Goal: Book appointment/travel/reservation

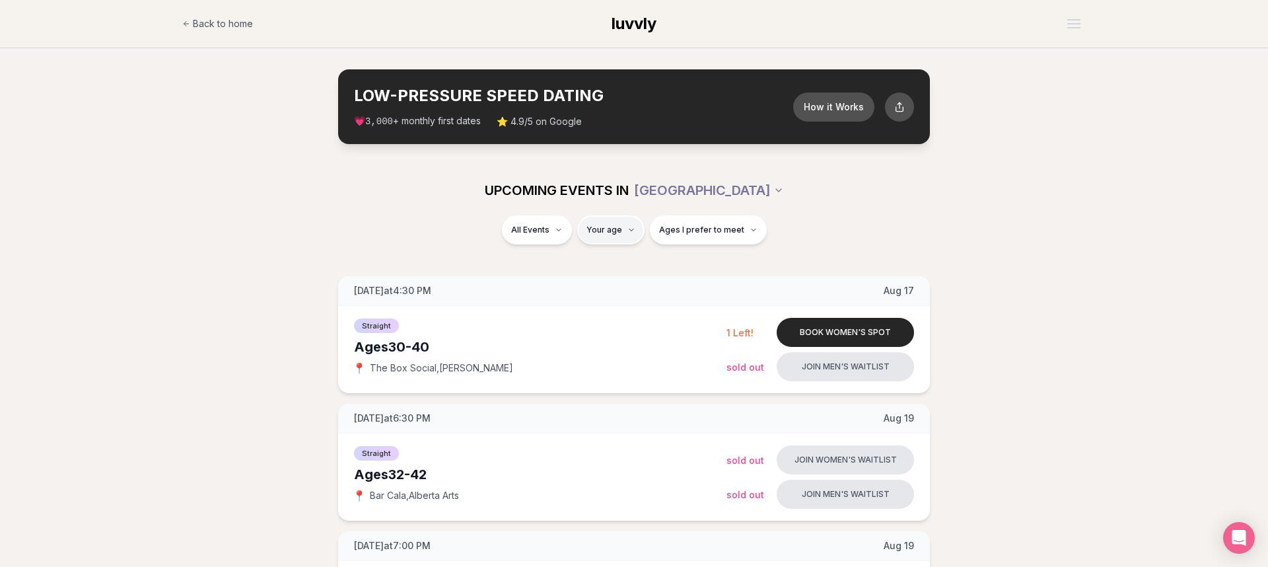
type input "**"
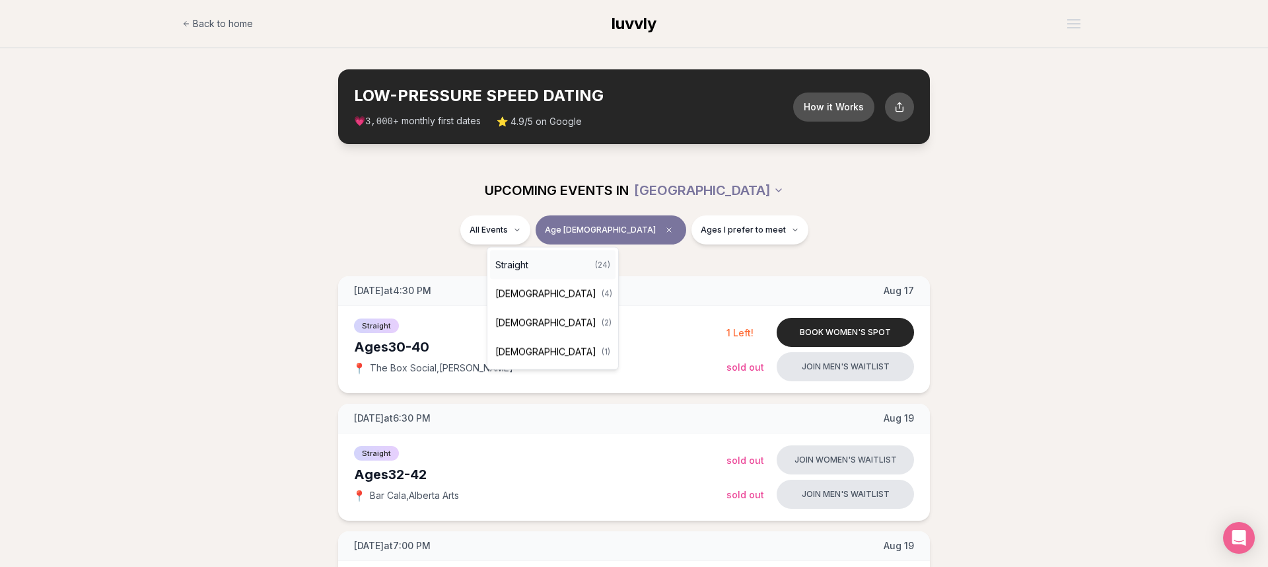
click at [554, 269] on div "Straight ( 24 )" at bounding box center [552, 264] width 125 height 29
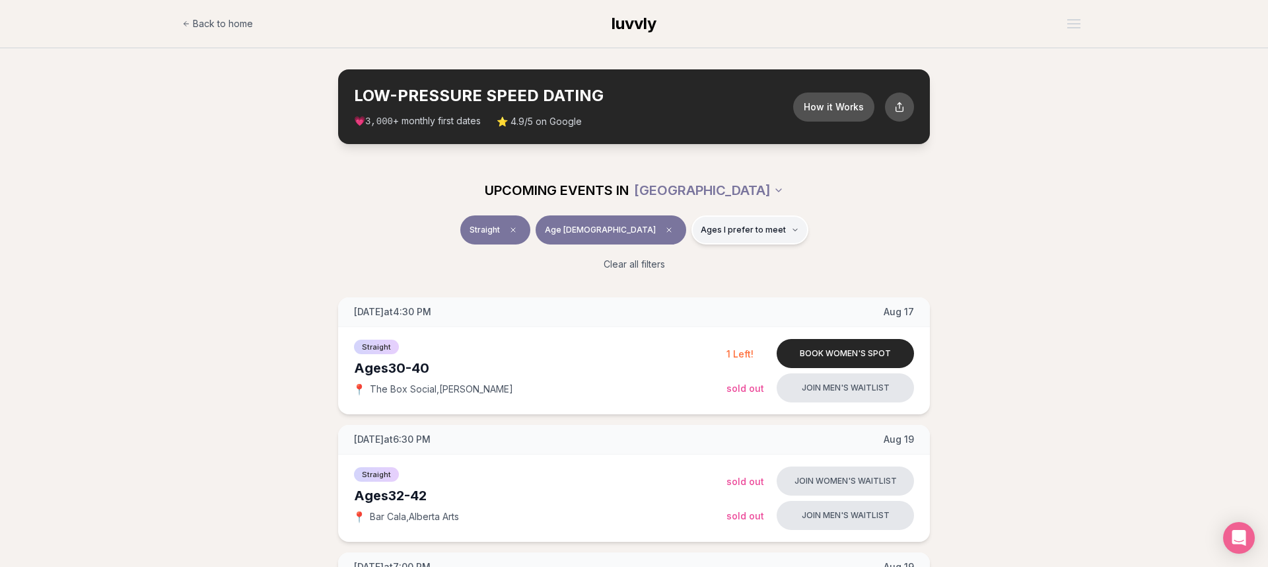
click at [713, 231] on span "Ages I prefer to meet" at bounding box center [743, 230] width 85 height 11
click at [689, 281] on span "Around my age" at bounding box center [701, 280] width 67 height 13
click at [660, 281] on button "Around my age" at bounding box center [655, 280] width 11 height 11
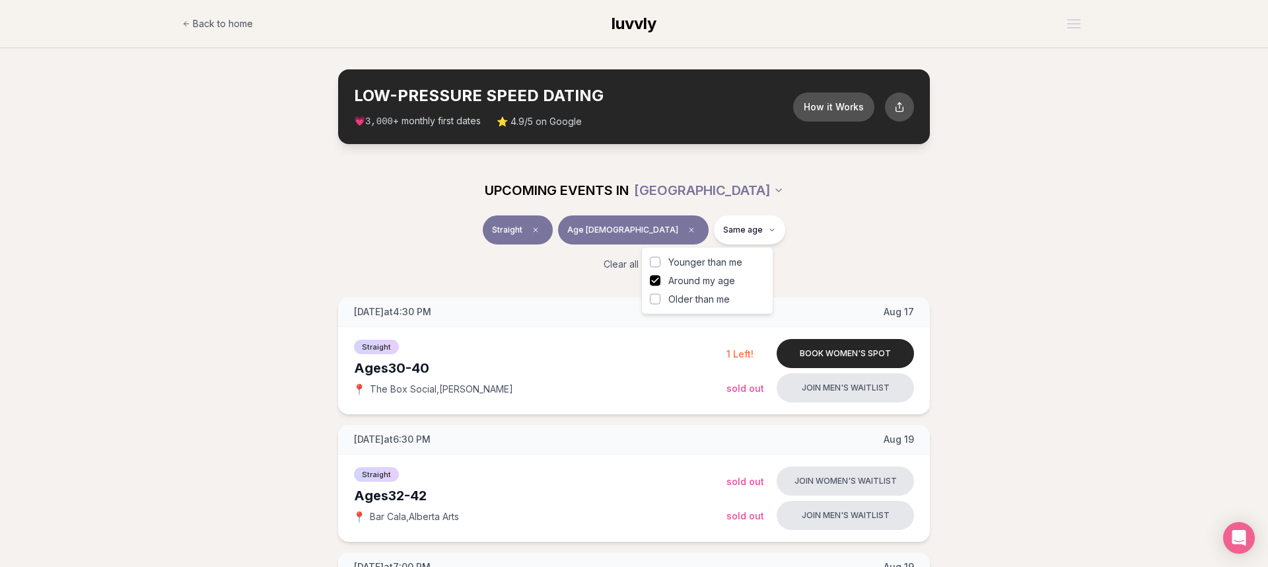
click at [803, 246] on div "Straight Age [DEMOGRAPHIC_DATA] Same age" at bounding box center [634, 232] width 740 height 34
click at [235, 21] on span "Back to home" at bounding box center [223, 23] width 60 height 13
